Goal: Check status: Check status

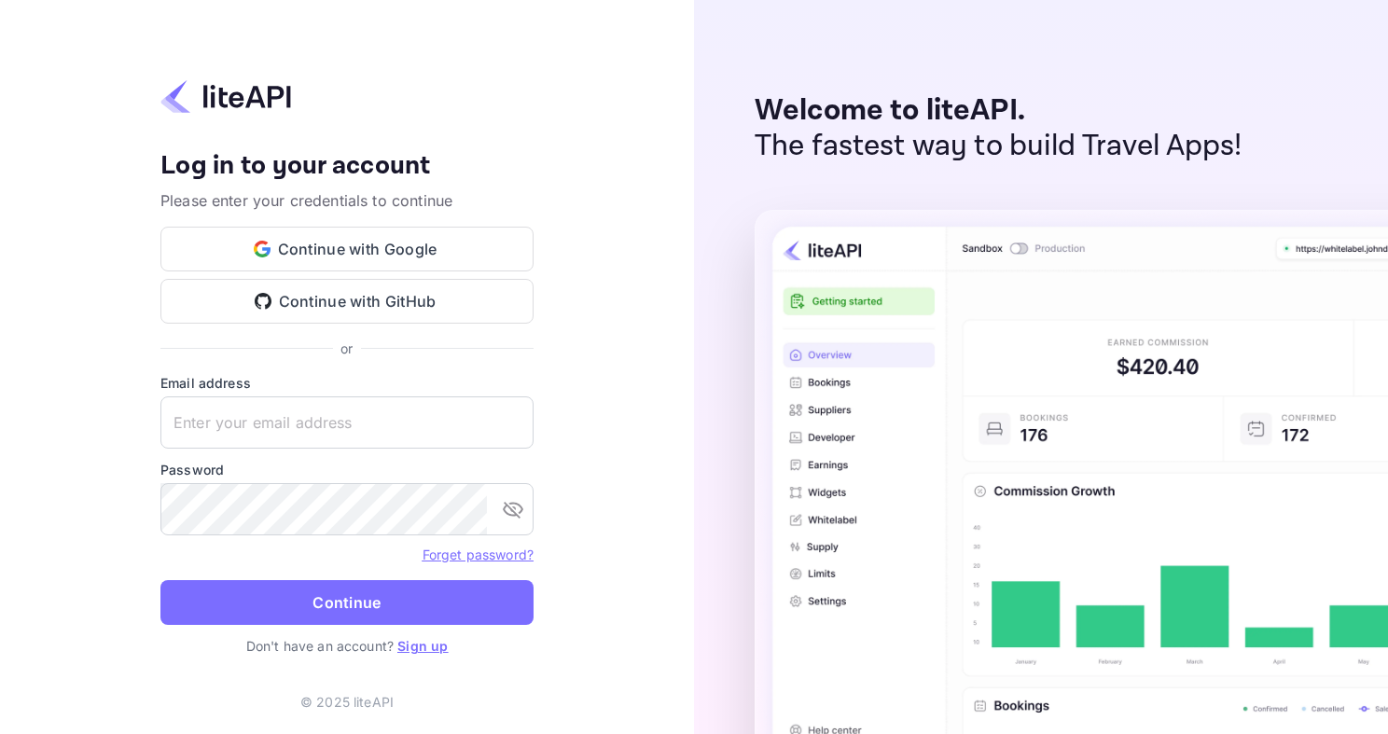
type input "[EMAIL_ADDRESS][DOMAIN_NAME]"
click at [304, 601] on button "Continue" at bounding box center [346, 602] width 373 height 45
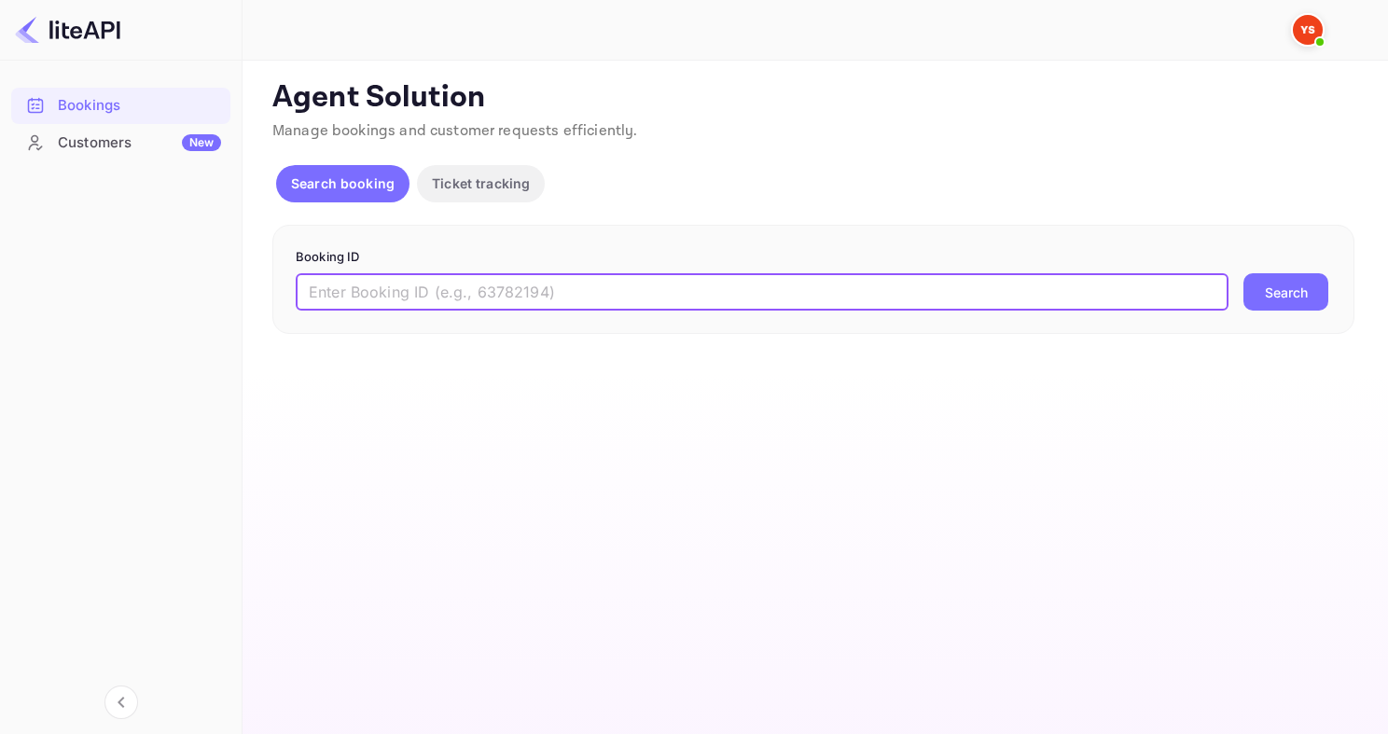
click at [398, 302] on input "text" at bounding box center [762, 291] width 932 height 37
paste input "9226393"
type input "9226393"
click at [1243, 273] on button "Search" at bounding box center [1285, 291] width 85 height 37
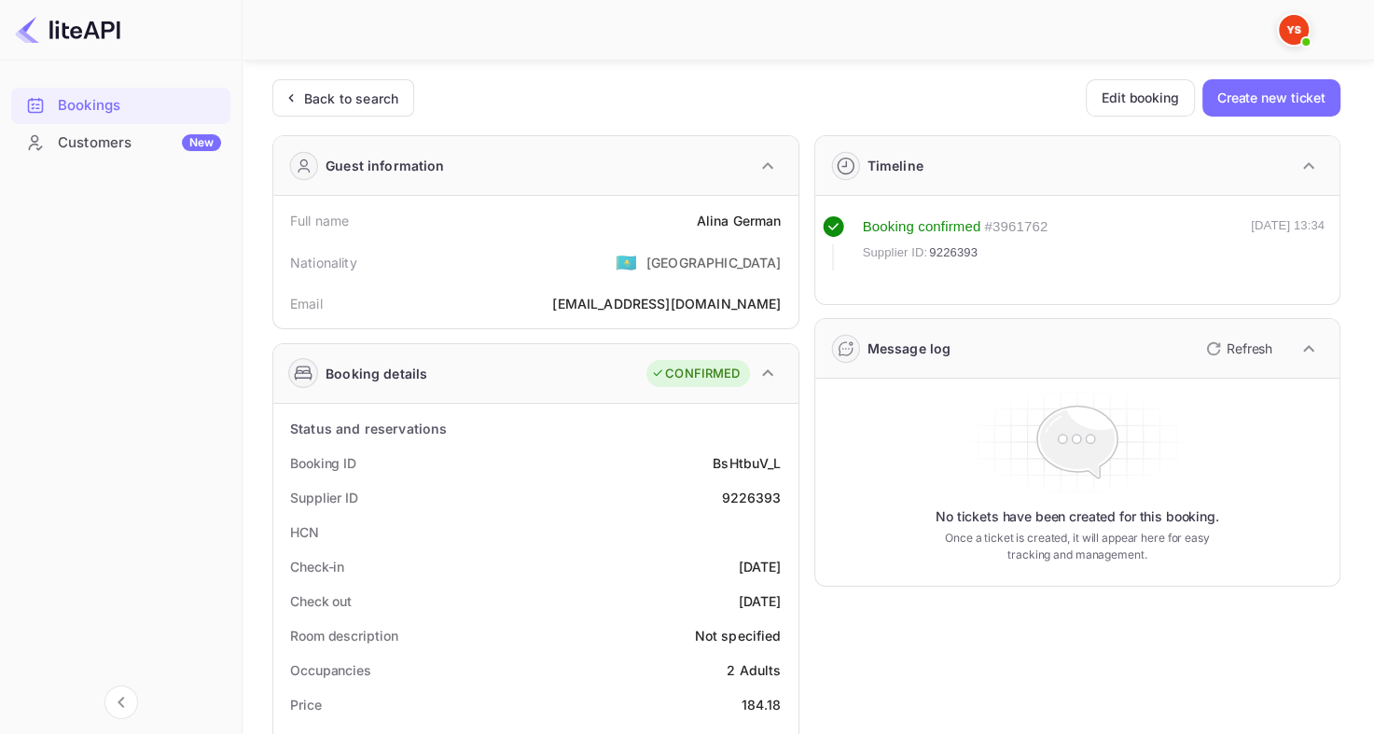
scroll to position [93, 0]
